Goal: Transaction & Acquisition: Purchase product/service

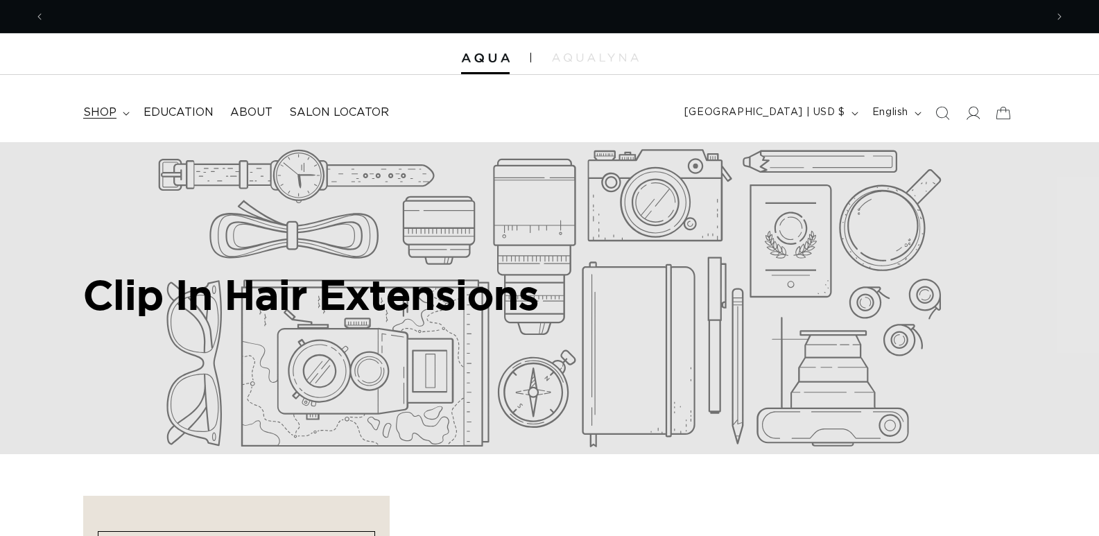
scroll to position [0, 1001]
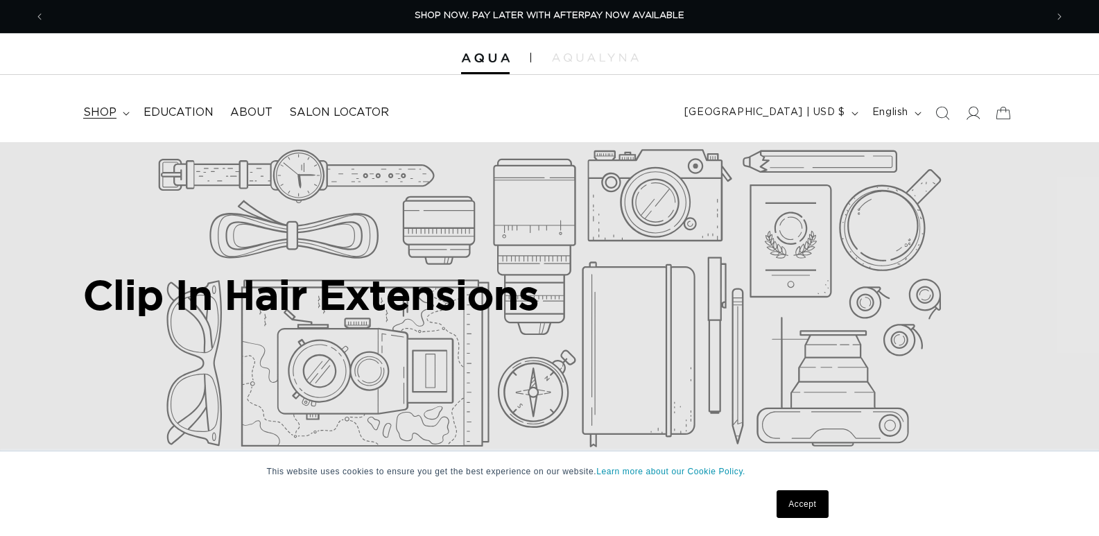
click at [96, 116] on span "shop" at bounding box center [99, 112] width 33 height 15
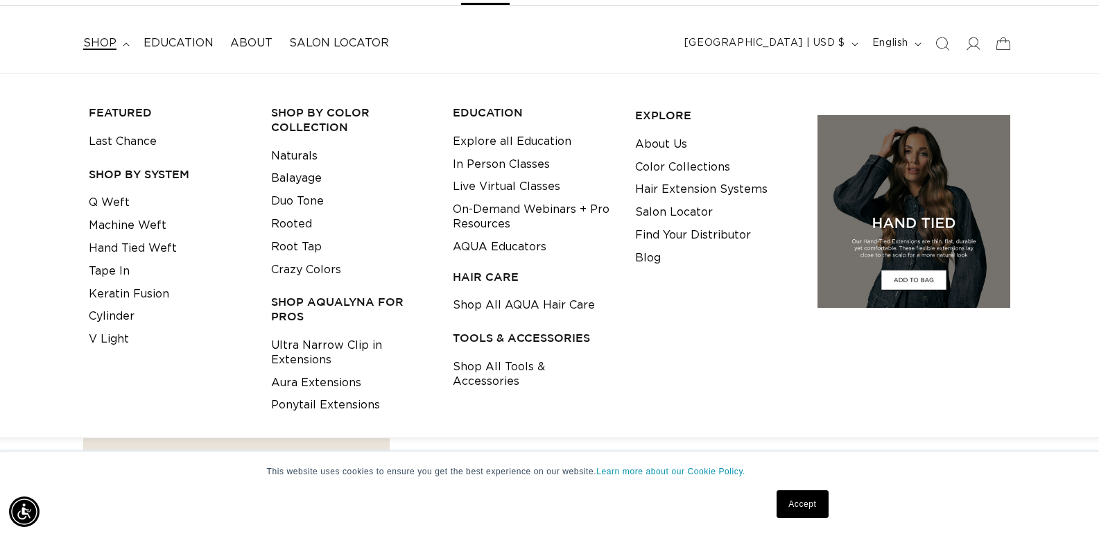
click at [136, 175] on h3 "SHOP BY SYSTEM" at bounding box center [169, 174] width 161 height 15
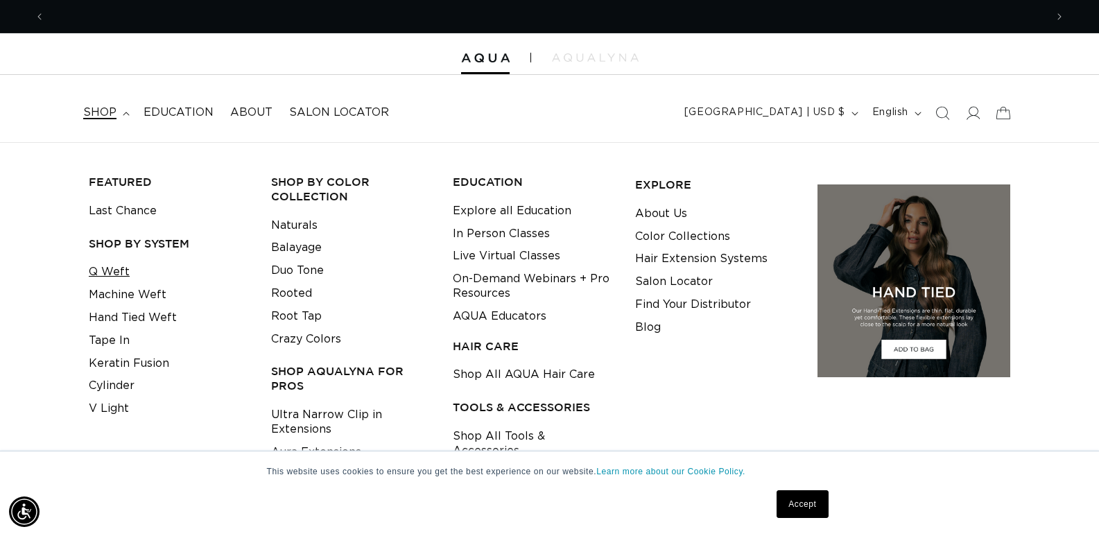
scroll to position [0, 0]
click at [119, 327] on link "Hand Tied Weft" at bounding box center [133, 318] width 88 height 23
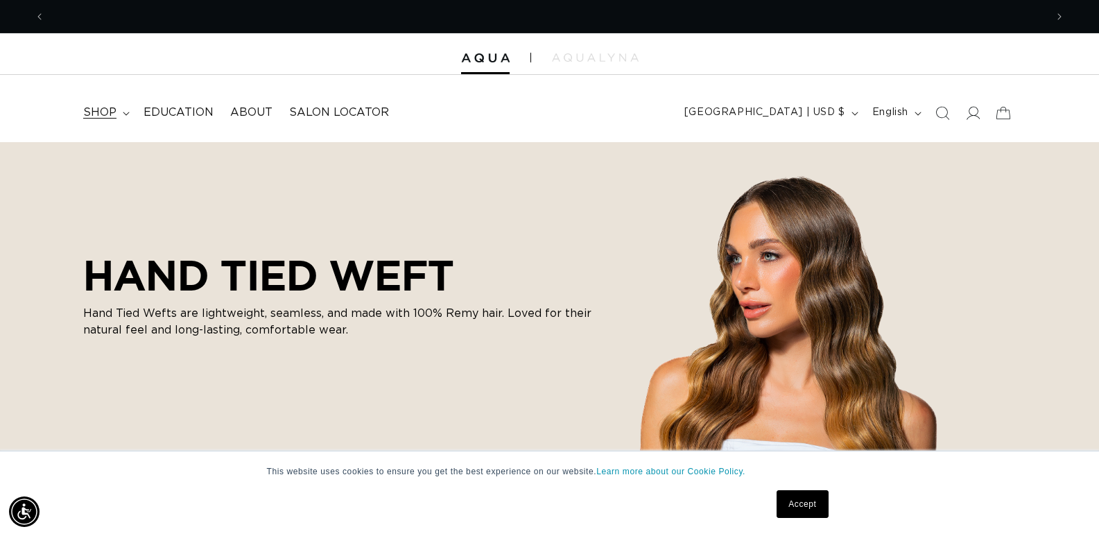
scroll to position [0, 1001]
click at [114, 112] on span "shop" at bounding box center [99, 112] width 33 height 15
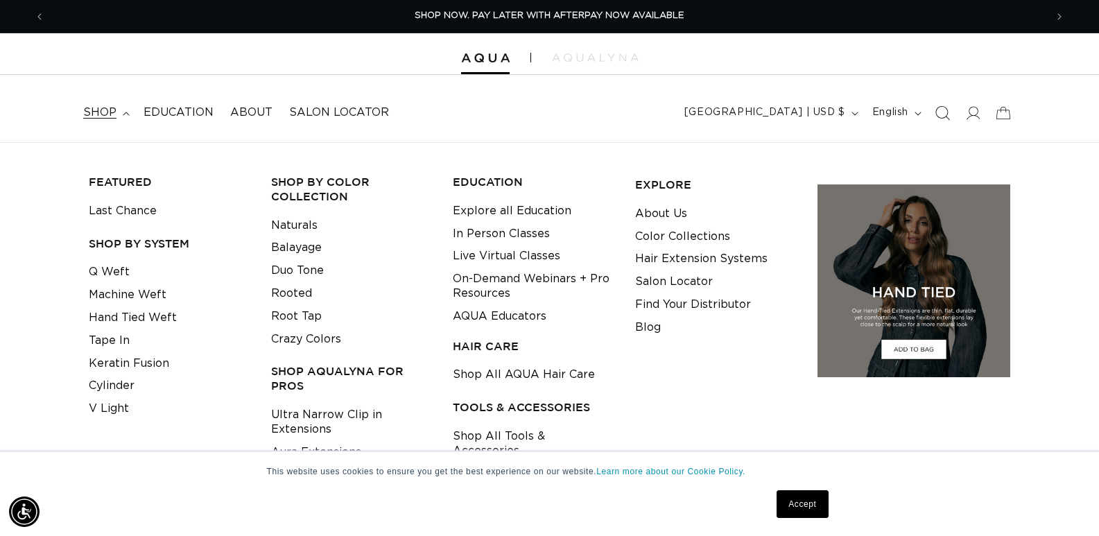
click at [939, 118] on icon "Search" at bounding box center [942, 112] width 15 height 15
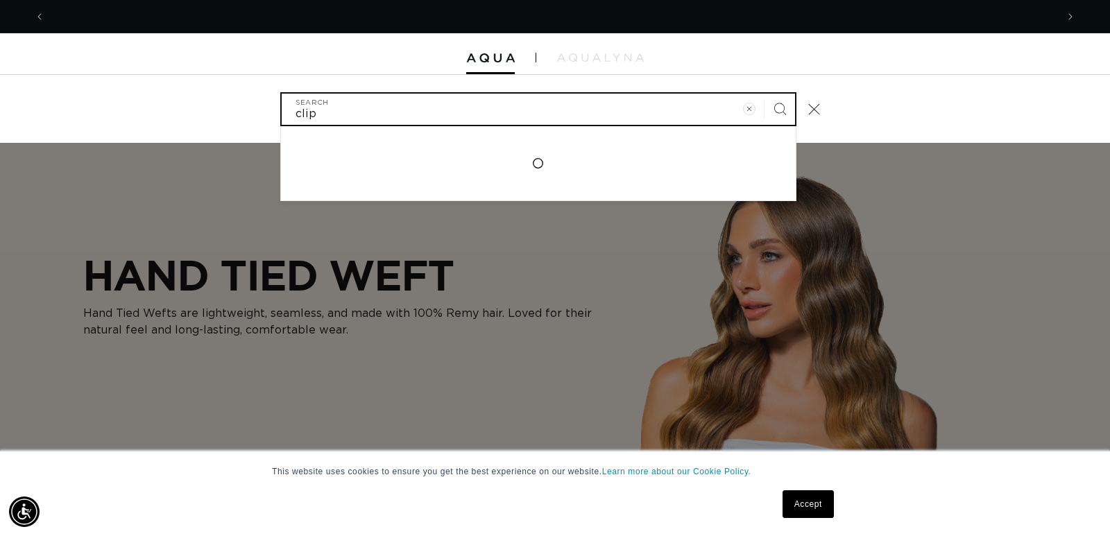
scroll to position [0, 2022]
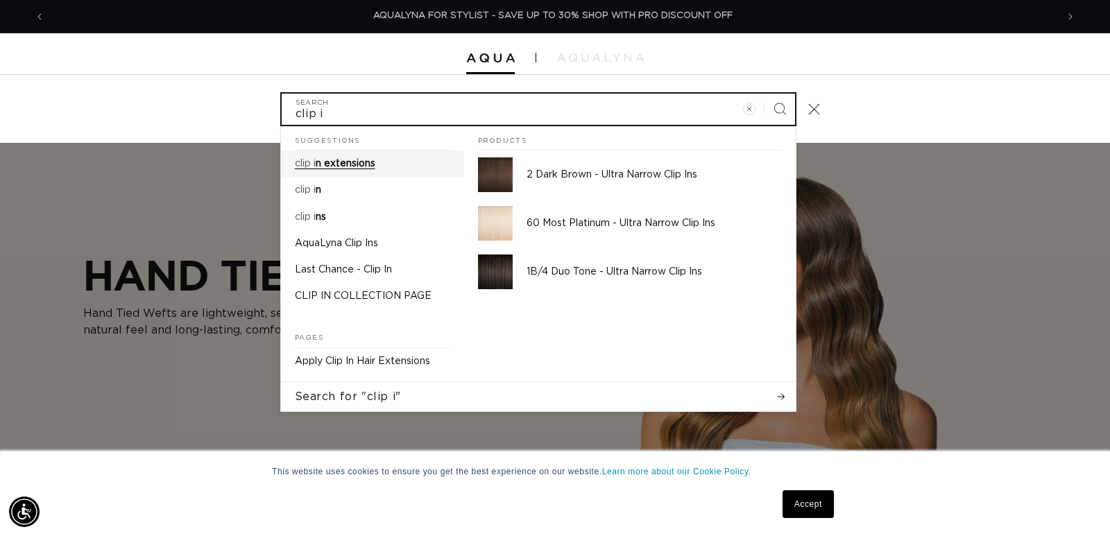
type input "clip i"
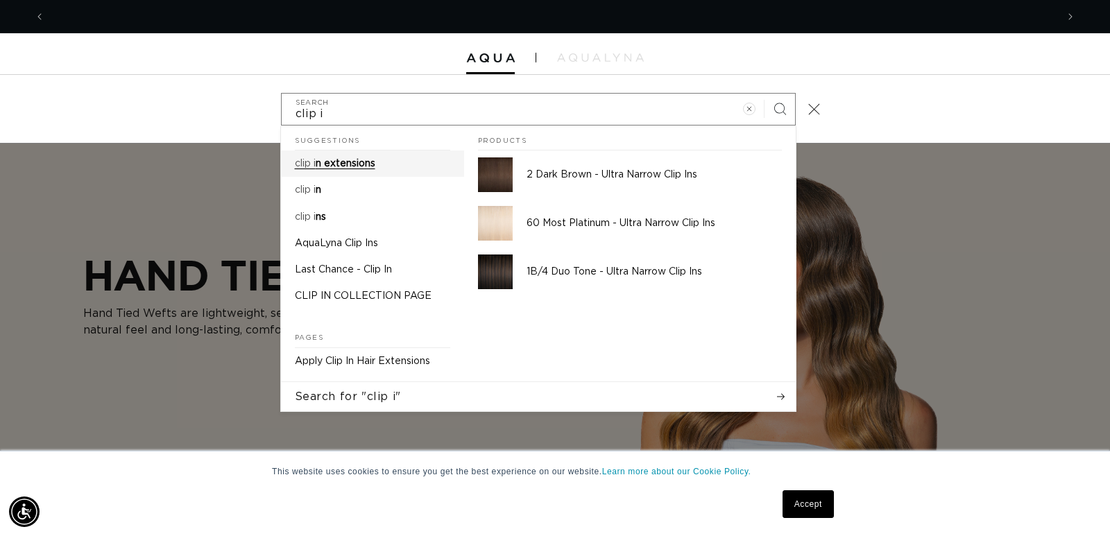
click at [374, 159] on span "n extensions" at bounding box center [346, 164] width 60 height 10
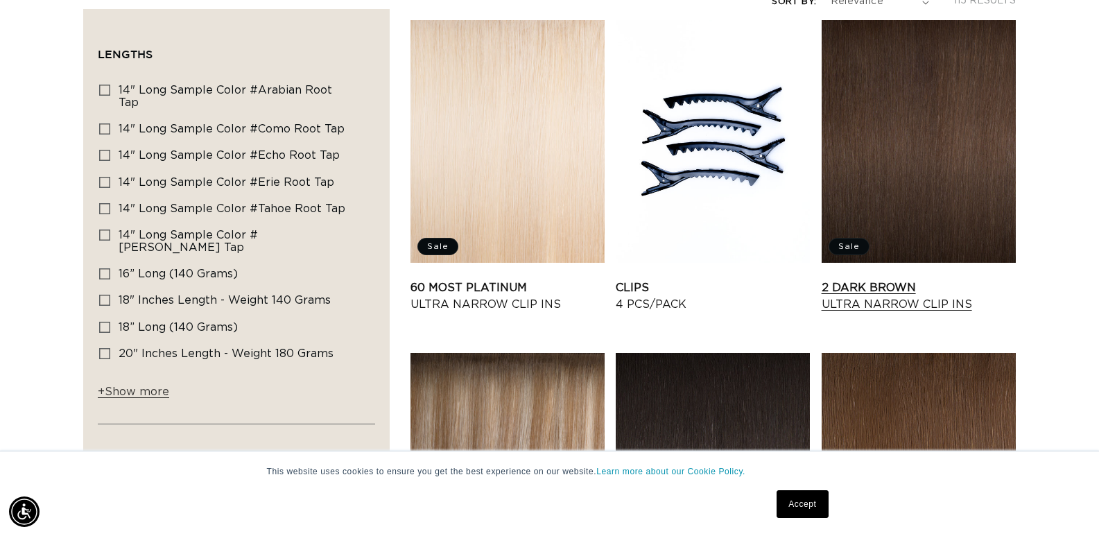
scroll to position [277, 0]
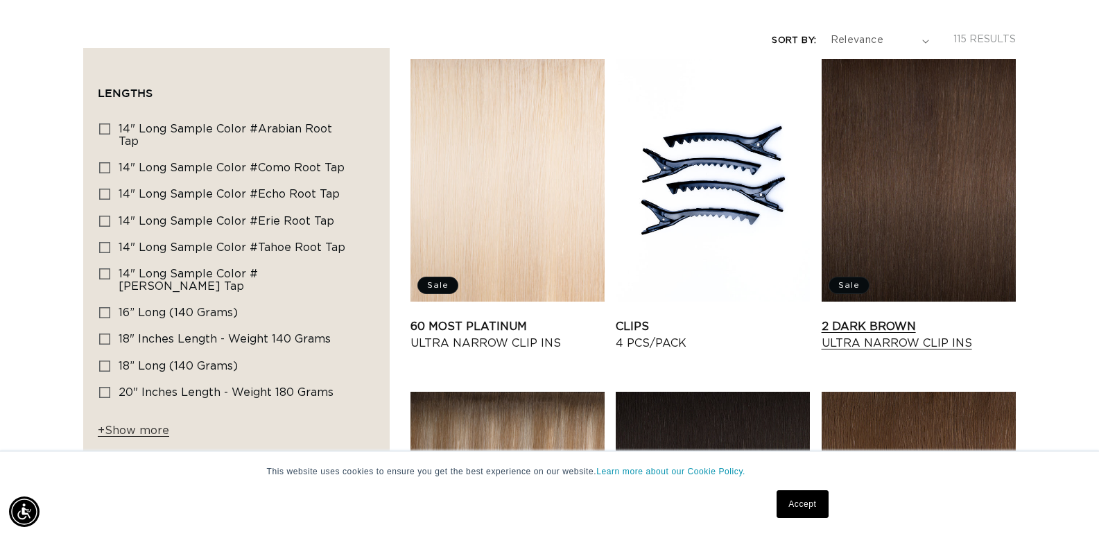
click at [930, 318] on link "2 Dark Brown Ultra Narrow Clip Ins" at bounding box center [919, 334] width 194 height 33
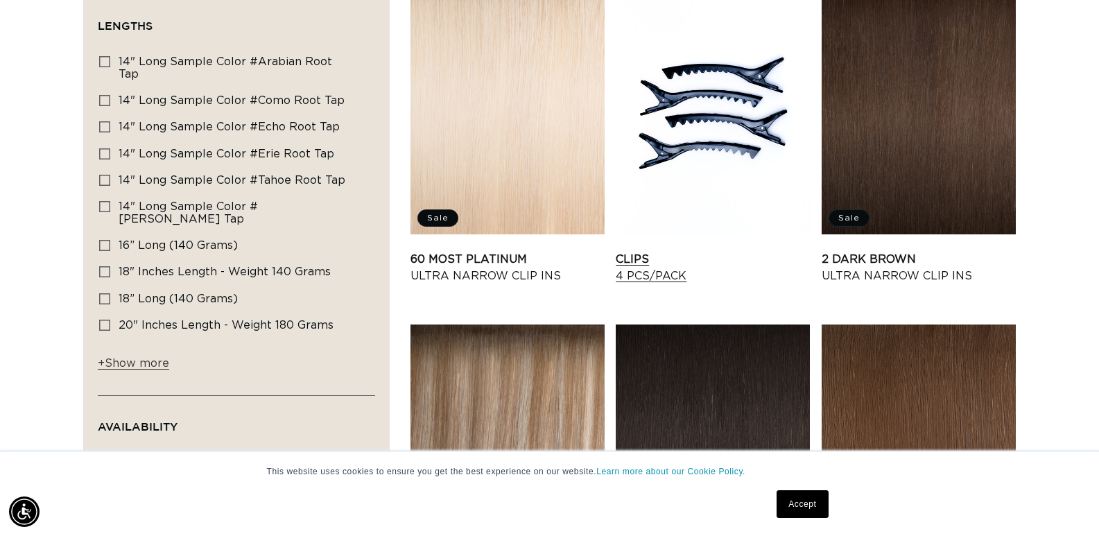
scroll to position [208, 0]
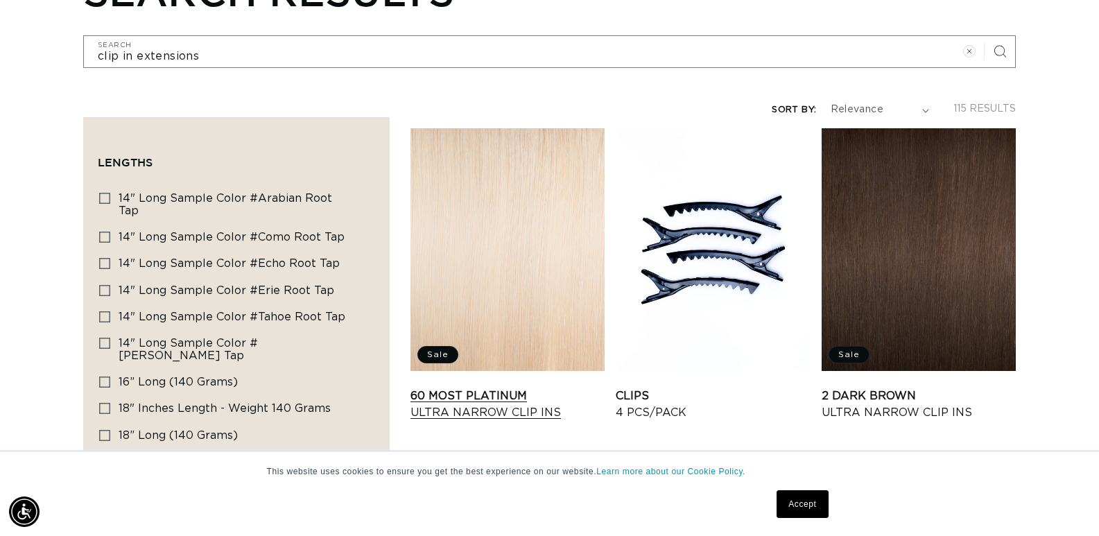
click at [507, 388] on link "60 Most Platinum Ultra Narrow Clip Ins" at bounding box center [508, 404] width 194 height 33
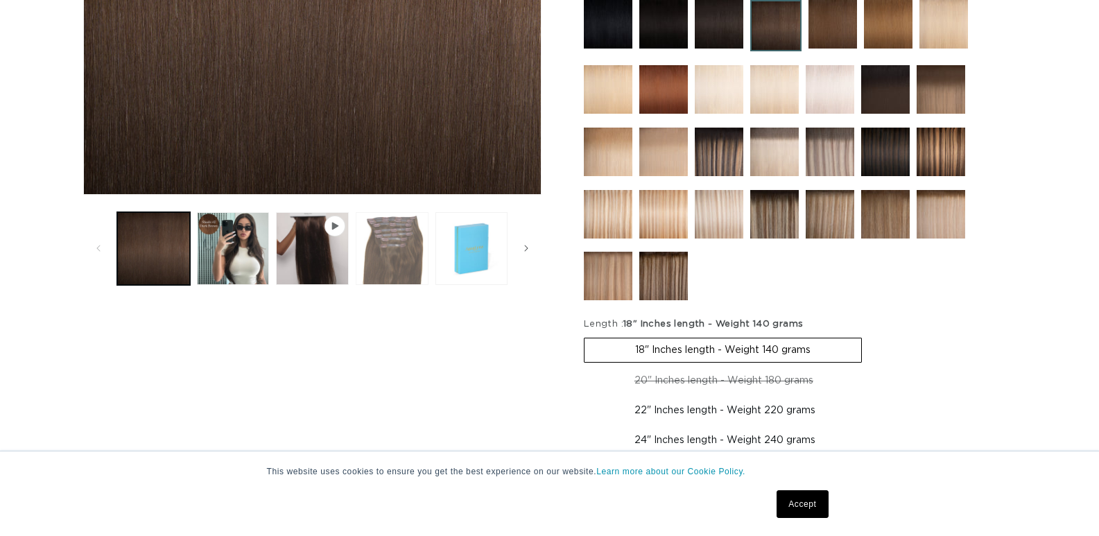
click at [404, 232] on button "Load image 3 in gallery view" at bounding box center [392, 248] width 73 height 73
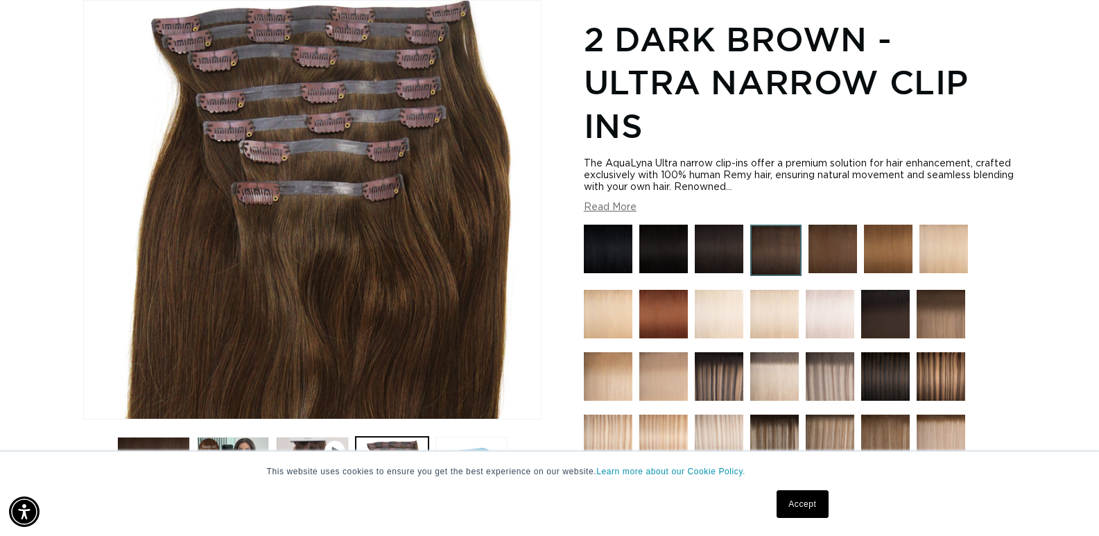
scroll to position [0, 1001]
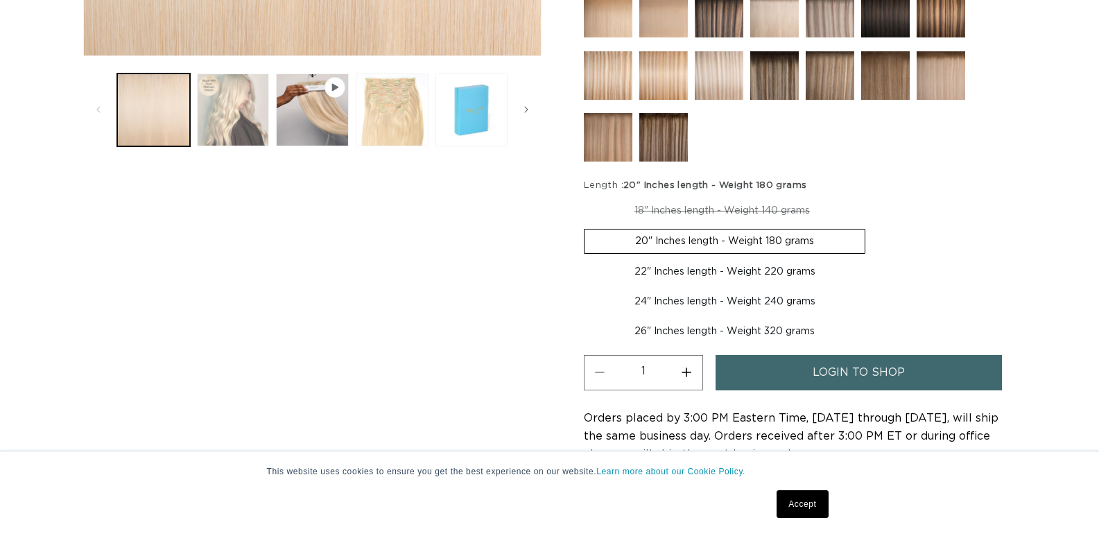
click at [239, 118] on button "Load image 2 in gallery view" at bounding box center [233, 110] width 73 height 73
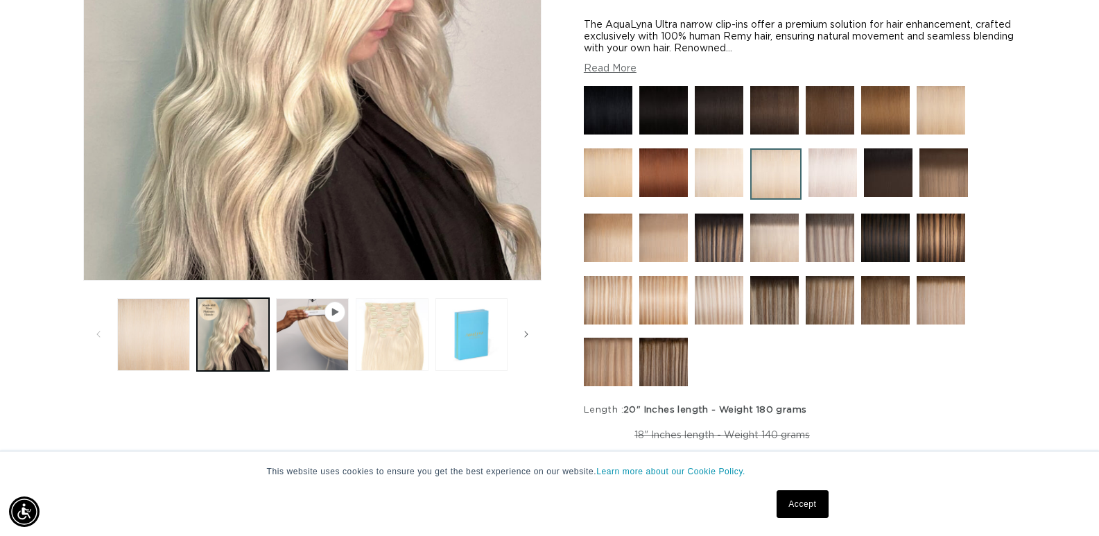
scroll to position [0, 1001]
click at [406, 343] on button "Load image 3 in gallery view" at bounding box center [392, 334] width 73 height 73
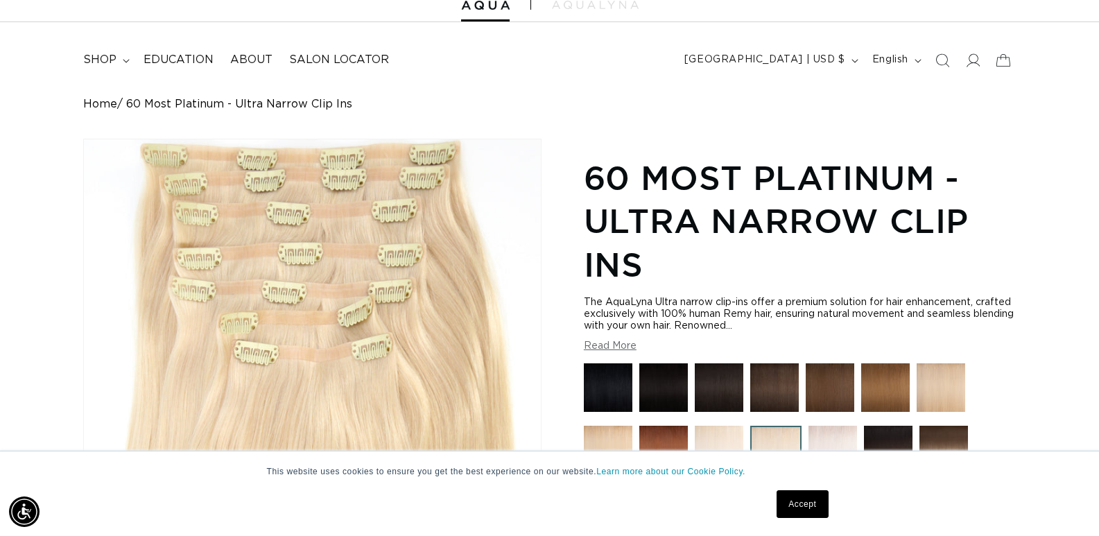
scroll to position [0, 0]
